Goal: Navigation & Orientation: Go to known website

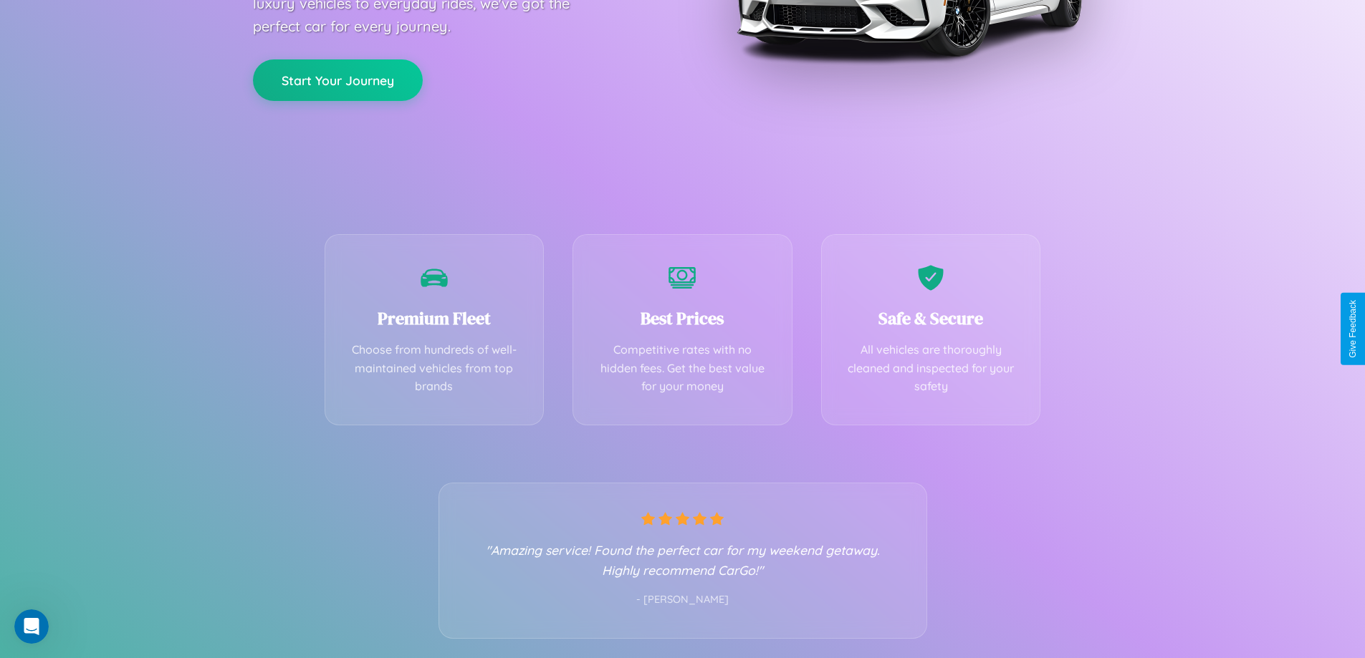
scroll to position [282, 0]
click at [682, 329] on div "Best Prices Competitive rates with no hidden fees. Get the best value for your …" at bounding box center [682, 325] width 220 height 191
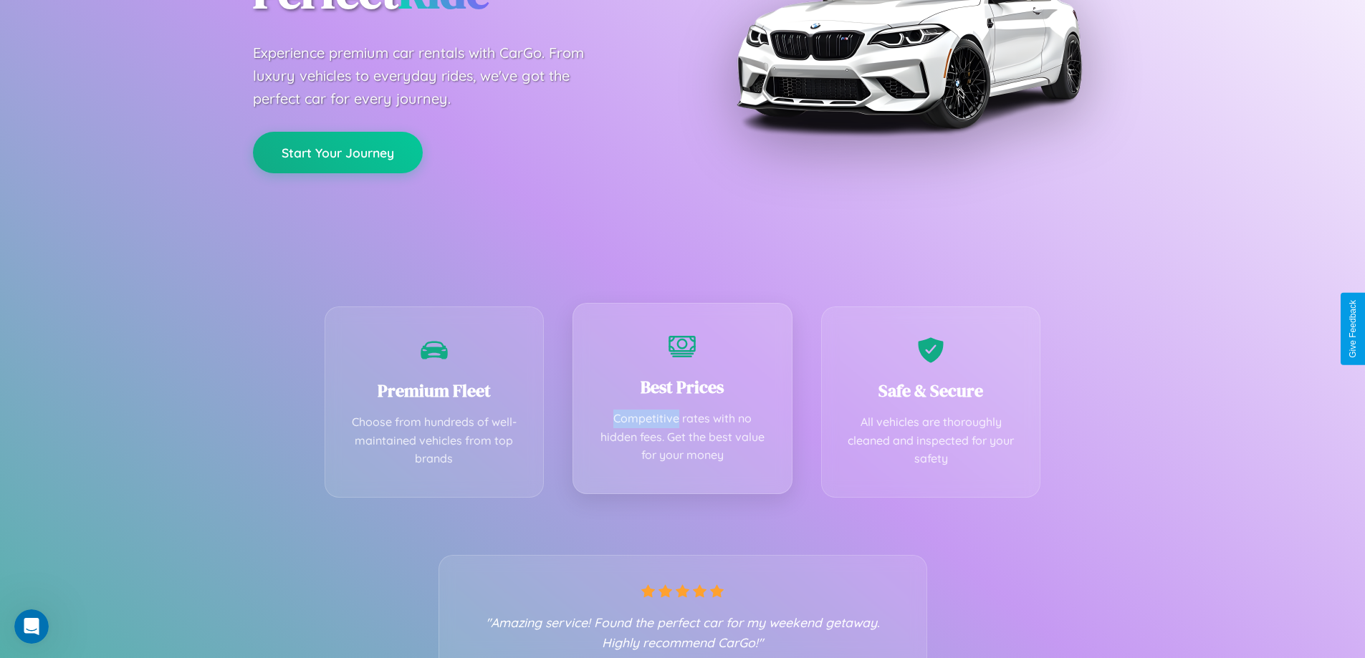
scroll to position [0, 0]
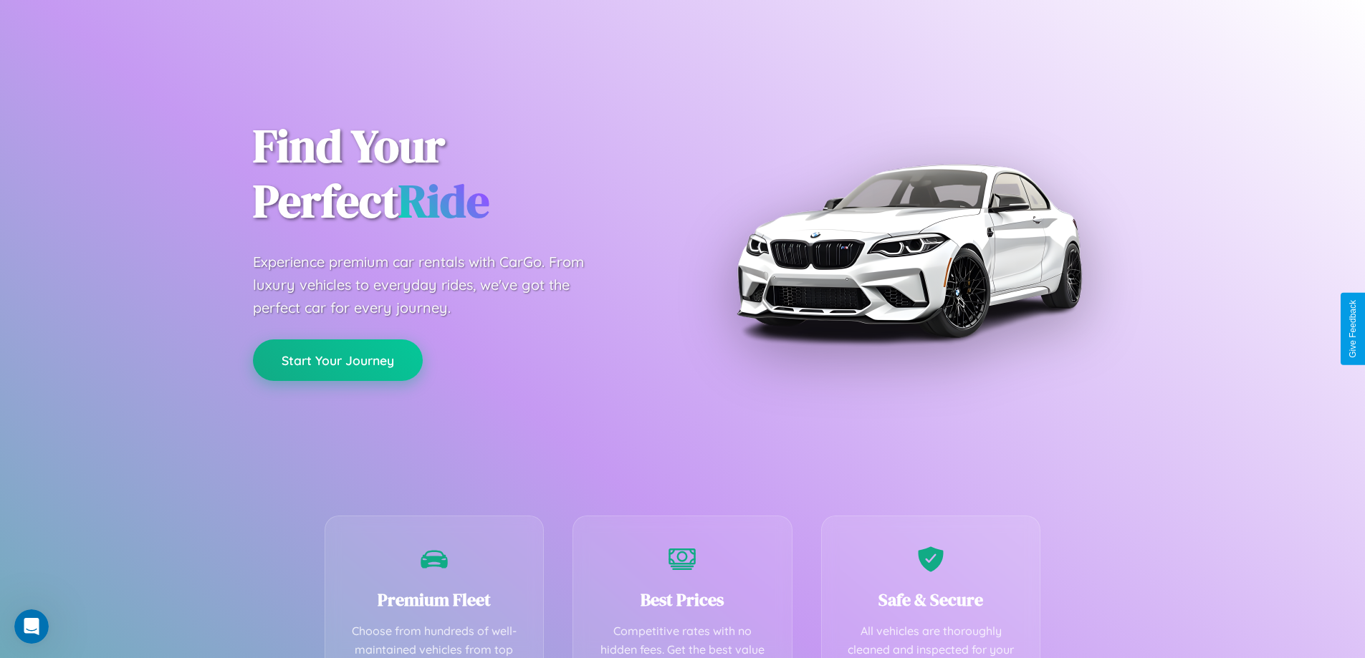
click at [337, 360] on button "Start Your Journey" at bounding box center [338, 361] width 170 height 42
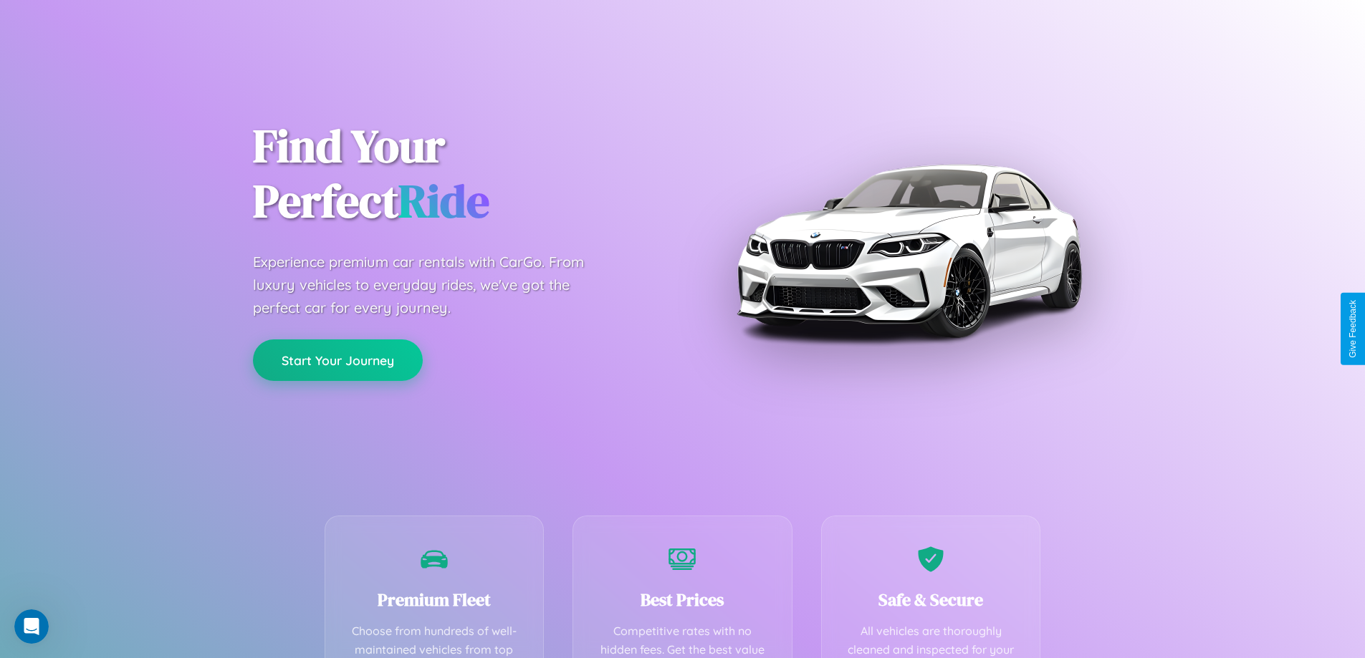
click at [337, 360] on button "Start Your Journey" at bounding box center [338, 361] width 170 height 42
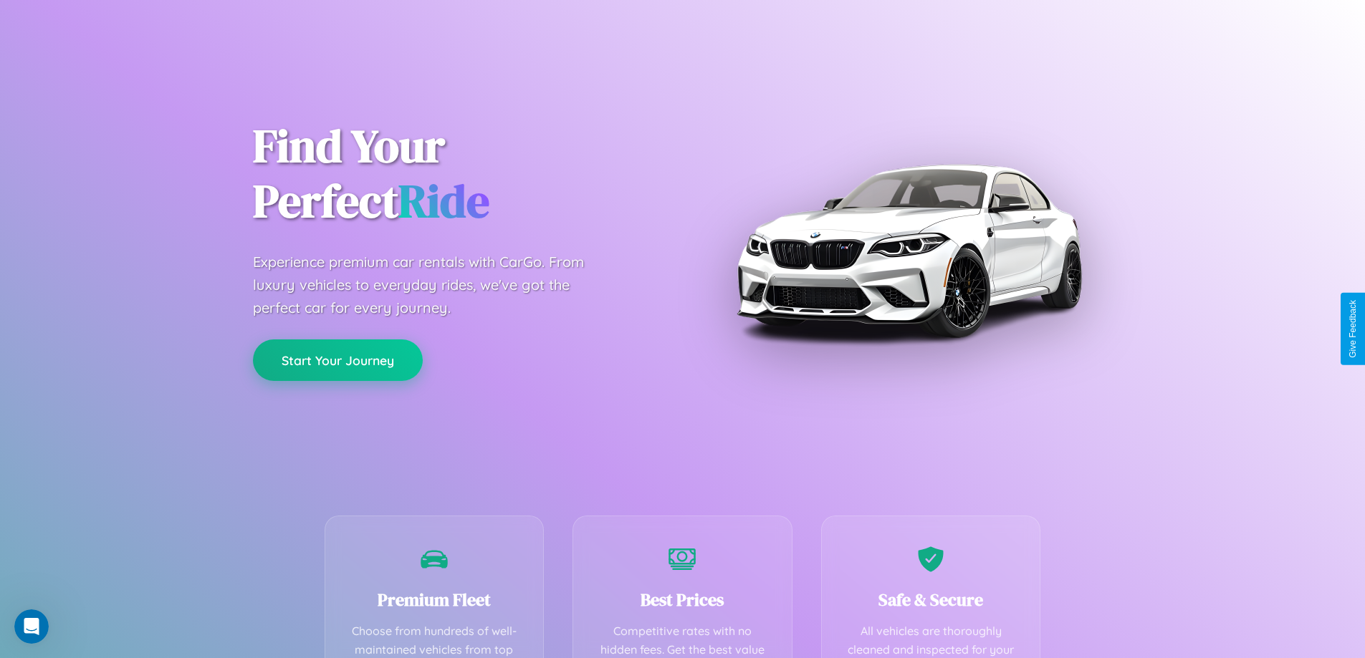
click at [337, 360] on button "Start Your Journey" at bounding box center [338, 361] width 170 height 42
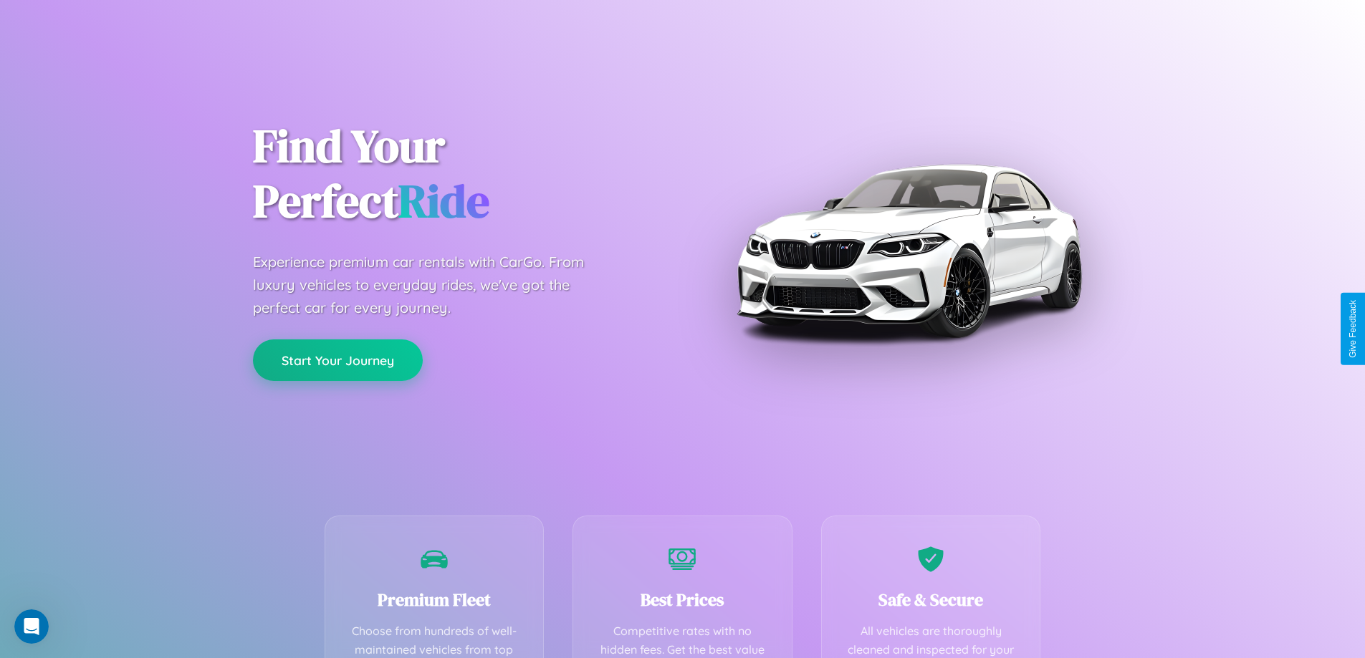
click at [337, 360] on button "Start Your Journey" at bounding box center [338, 361] width 170 height 42
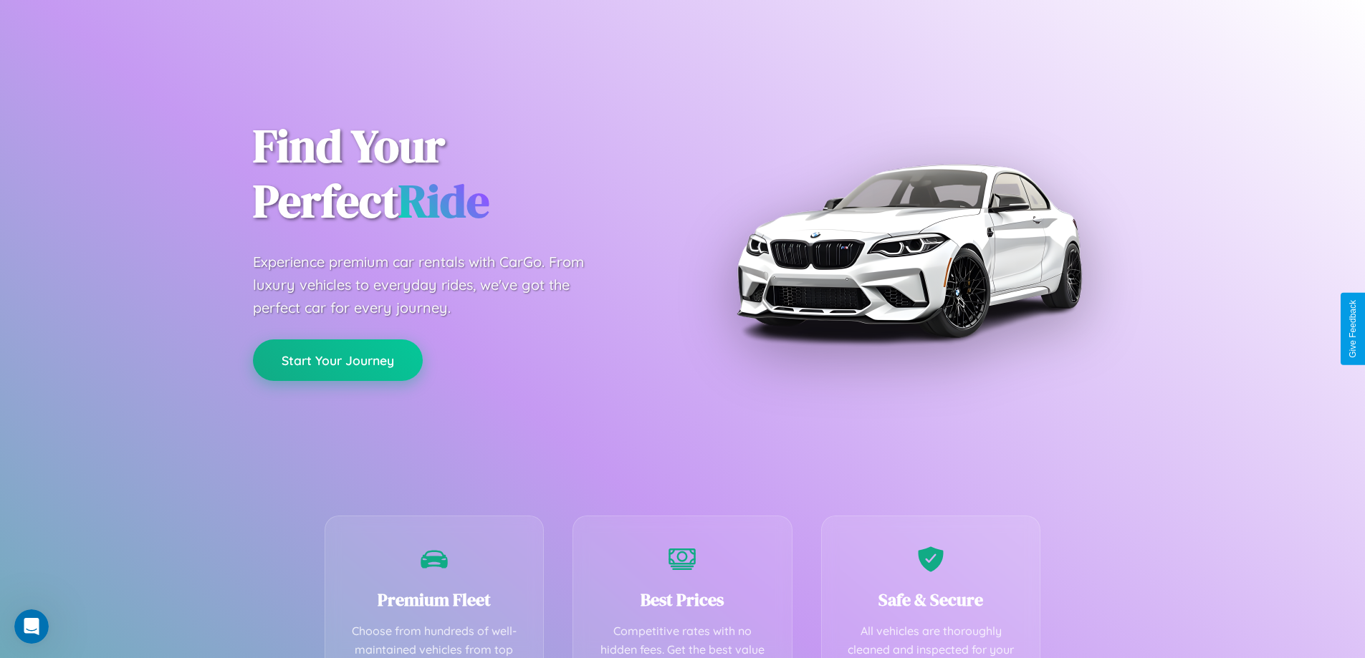
click at [337, 360] on button "Start Your Journey" at bounding box center [338, 361] width 170 height 42
